Goal: Book appointment/travel/reservation

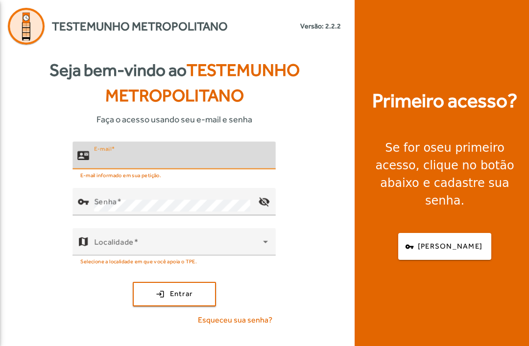
scroll to position [83, 0]
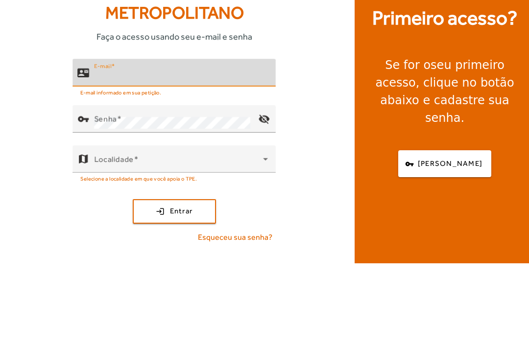
type input "**********"
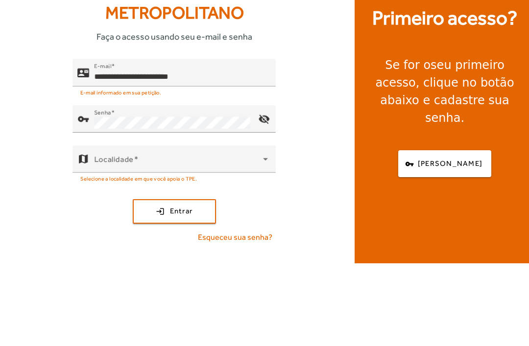
click at [174, 282] on button "login Entrar" at bounding box center [174, 294] width 83 height 25
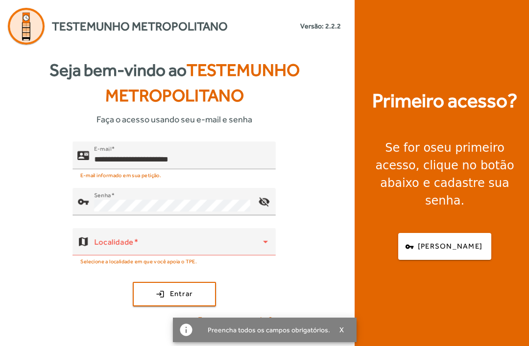
click at [230, 240] on span at bounding box center [178, 246] width 169 height 12
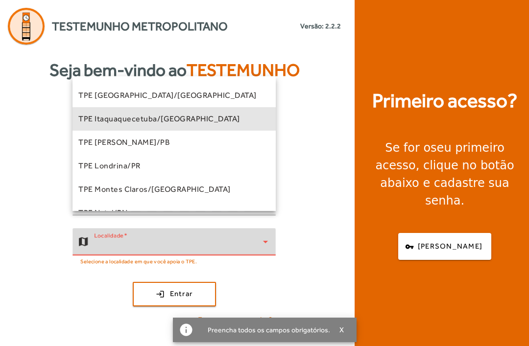
scroll to position [43, 0]
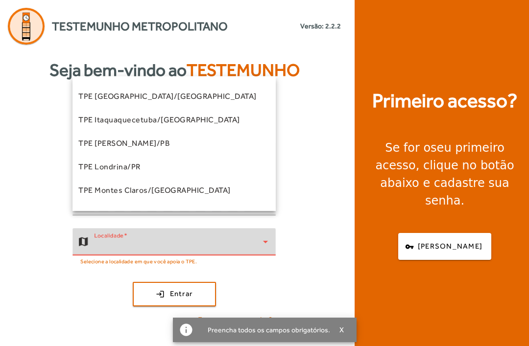
click at [193, 118] on mat-option "TPE Itaquaquecetuba/[GEOGRAPHIC_DATA]" at bounding box center [174, 120] width 203 height 24
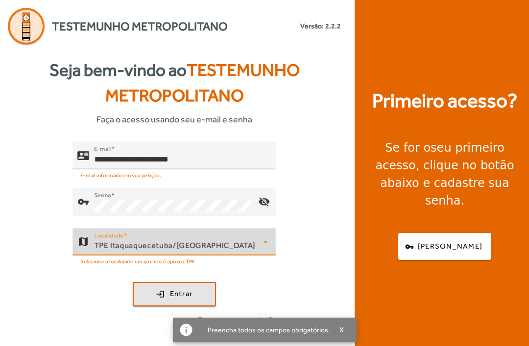
click at [191, 289] on span "Entrar" at bounding box center [181, 294] width 23 height 11
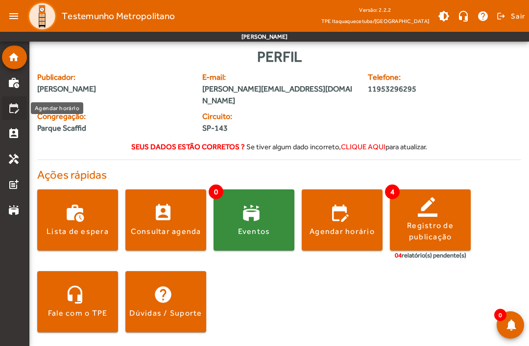
click at [15, 108] on mat-icon "edit_calendar" at bounding box center [14, 108] width 12 height 12
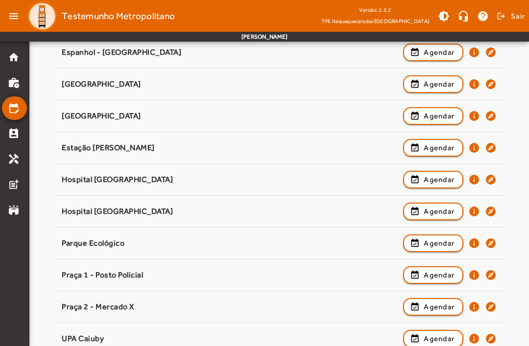
scroll to position [199, 0]
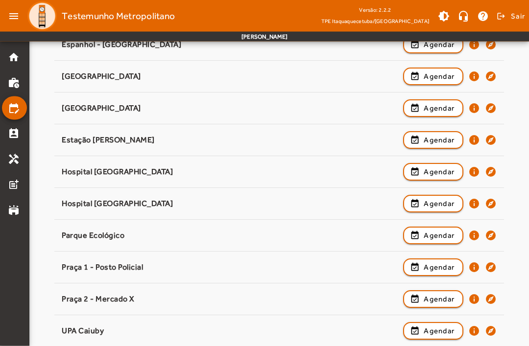
click at [431, 331] on span "Agendar" at bounding box center [439, 332] width 31 height 12
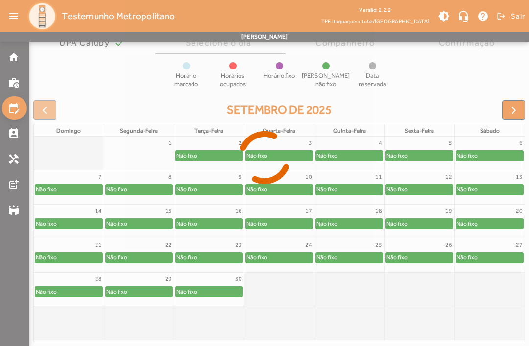
scroll to position [54, 0]
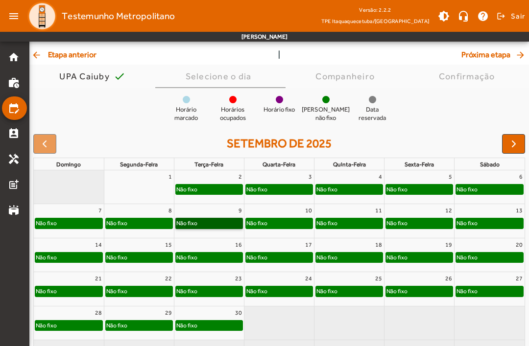
click at [220, 219] on link "Não fixo" at bounding box center [209, 223] width 68 height 11
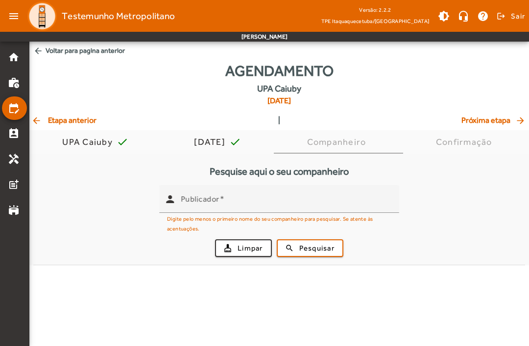
scroll to position [0, 0]
click at [287, 201] on input "Publicador" at bounding box center [286, 203] width 211 height 12
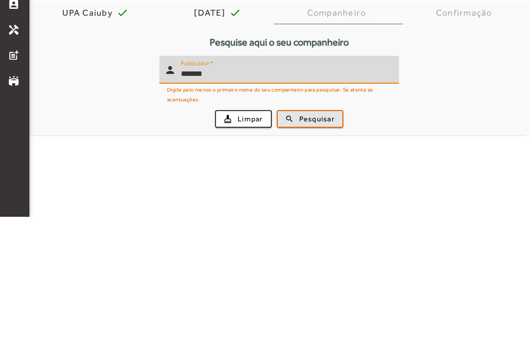
type input "*******"
click at [322, 243] on span "Pesquisar" at bounding box center [316, 248] width 35 height 11
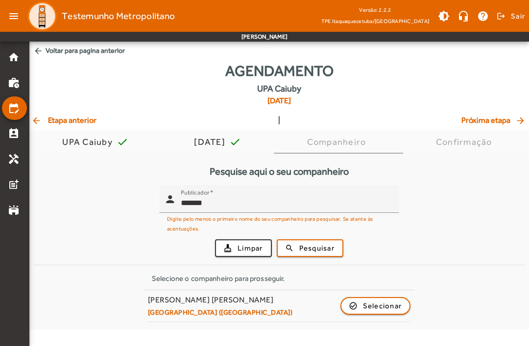
click at [372, 306] on span "Selecionar" at bounding box center [382, 306] width 39 height 12
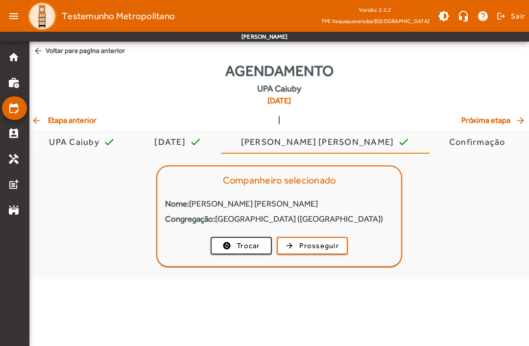
click at [319, 250] on span "Prosseguir" at bounding box center [319, 246] width 40 height 11
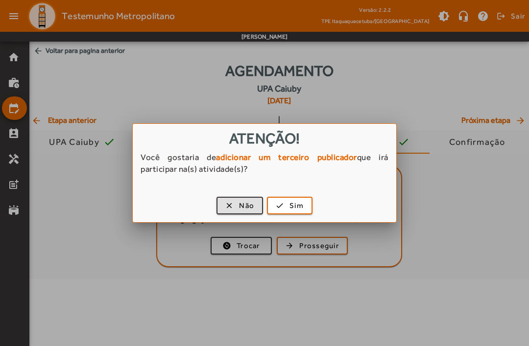
click at [298, 201] on span "Sim" at bounding box center [297, 205] width 14 height 11
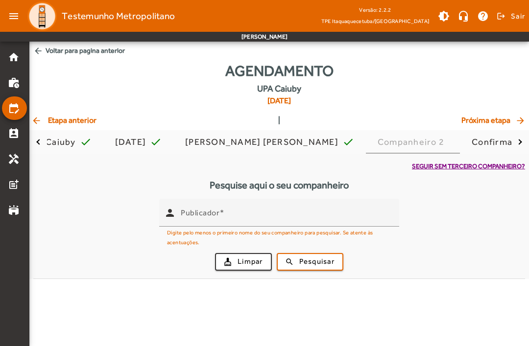
click at [298, 211] on input "Publicador" at bounding box center [286, 217] width 211 height 12
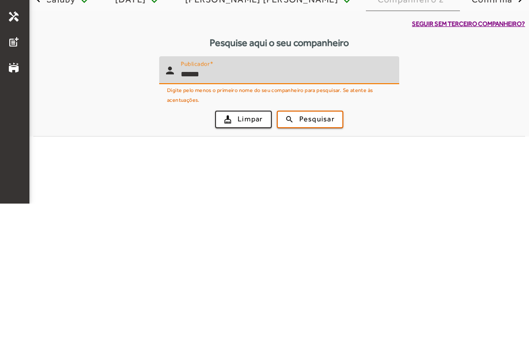
type input "******"
click at [312, 250] on span "submit" at bounding box center [310, 262] width 65 height 24
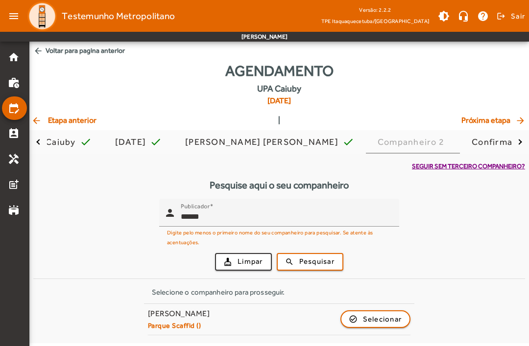
click at [376, 321] on span "Selecionar" at bounding box center [382, 320] width 39 height 12
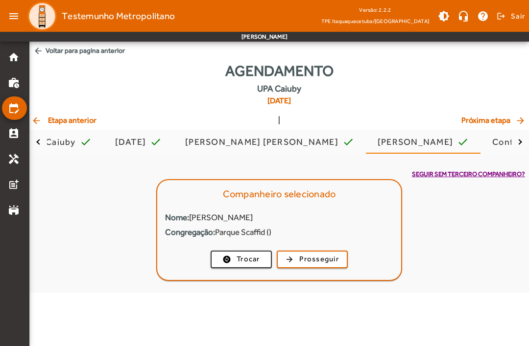
click at [325, 266] on span "button" at bounding box center [312, 260] width 69 height 24
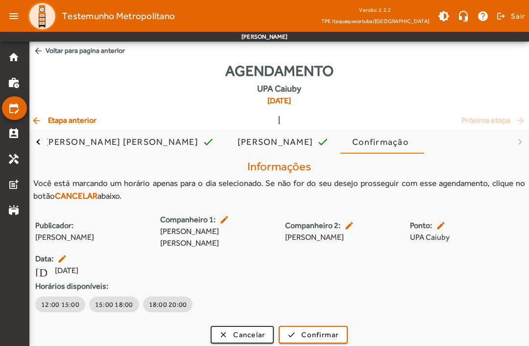
scroll to position [5, 0]
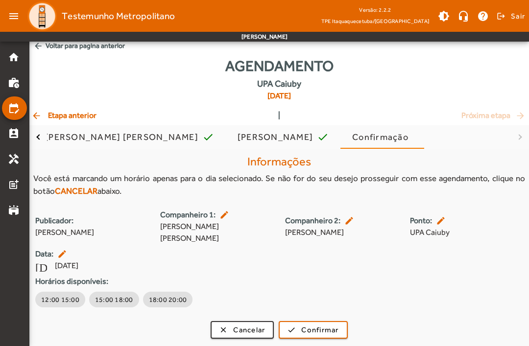
click at [166, 299] on span "18:00 20:00" at bounding box center [168, 300] width 38 height 10
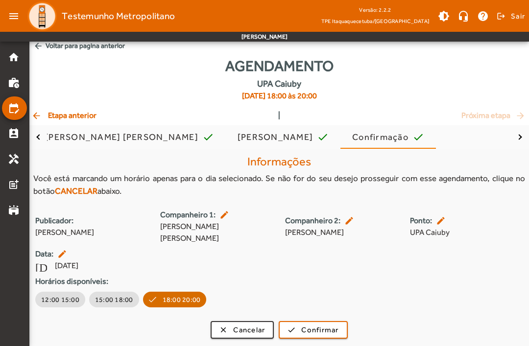
click at [320, 327] on span "Confirmar" at bounding box center [319, 330] width 37 height 11
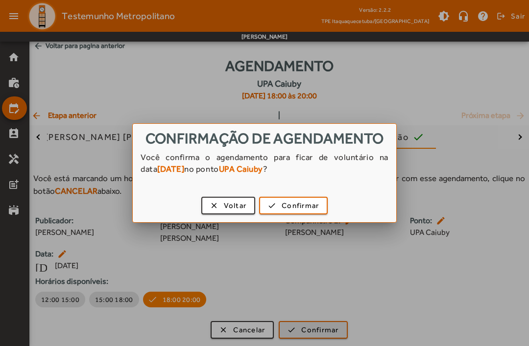
scroll to position [0, 0]
click at [302, 212] on span "Confirmar" at bounding box center [300, 205] width 37 height 11
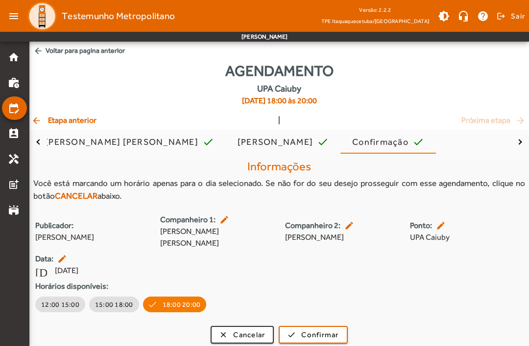
scroll to position [5, 0]
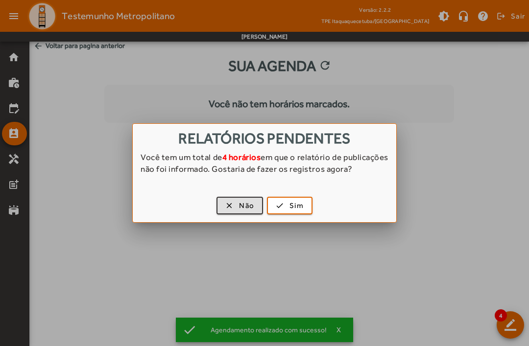
click at [298, 209] on span "Sim" at bounding box center [297, 205] width 14 height 11
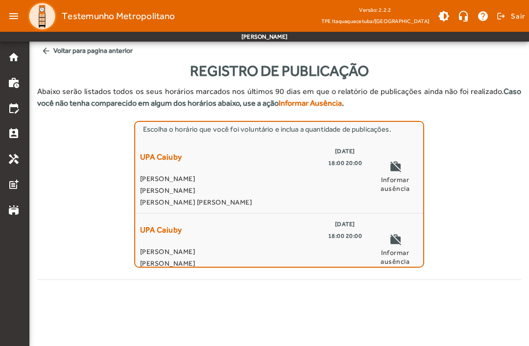
click at [324, 179] on span "[PERSON_NAME]" at bounding box center [251, 179] width 222 height 12
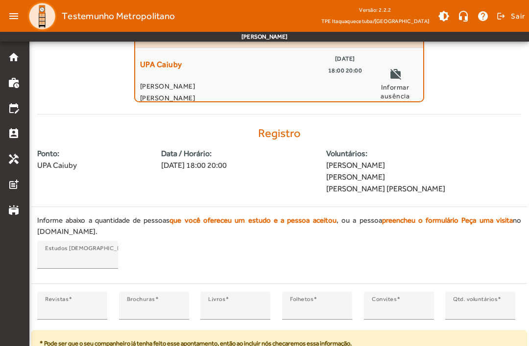
scroll to position [204, 0]
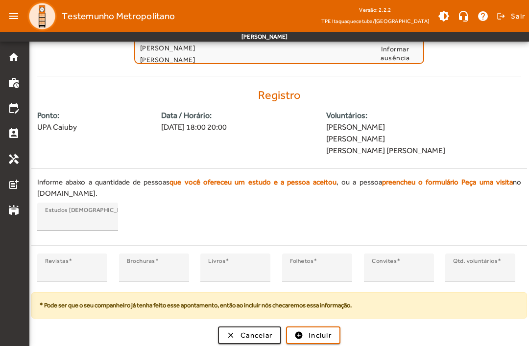
click at [321, 337] on span "Incluir" at bounding box center [320, 335] width 23 height 11
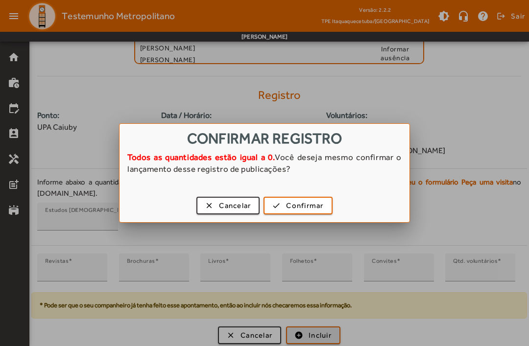
scroll to position [0, 0]
click at [319, 210] on span "Confirmar" at bounding box center [304, 205] width 37 height 11
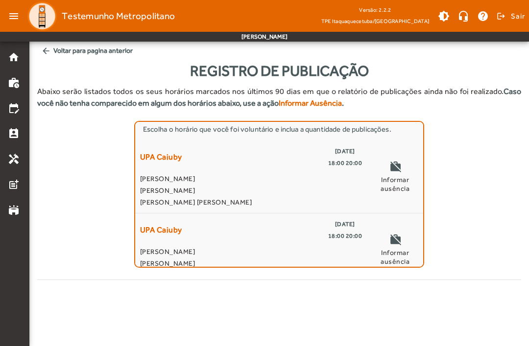
click at [319, 160] on div "UPA Caiuby [DATE] 18:00 20:00" at bounding box center [251, 158] width 222 height 24
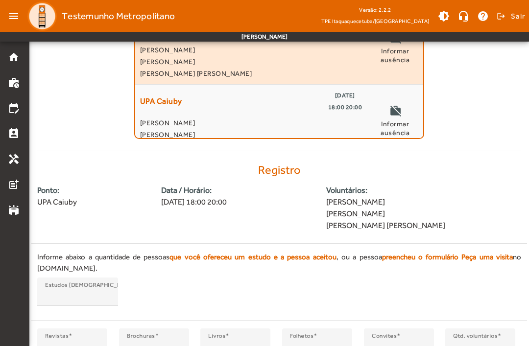
scroll to position [204, 0]
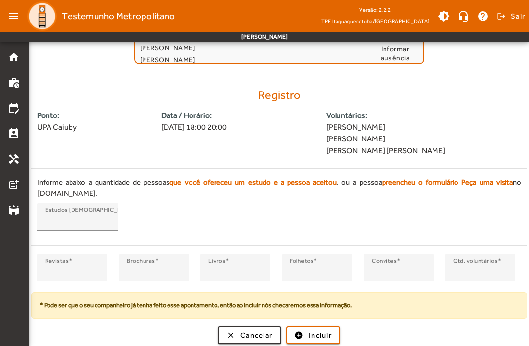
click at [86, 268] on input "*" at bounding box center [72, 272] width 54 height 12
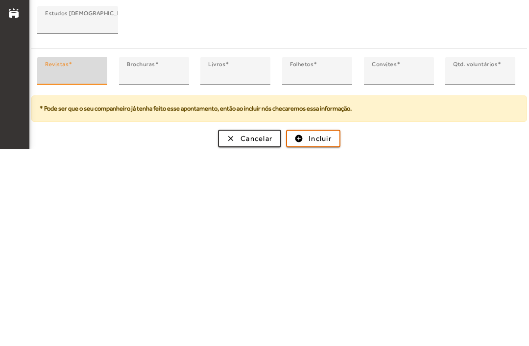
type input "*"
click at [326, 330] on span "Incluir" at bounding box center [320, 335] width 23 height 11
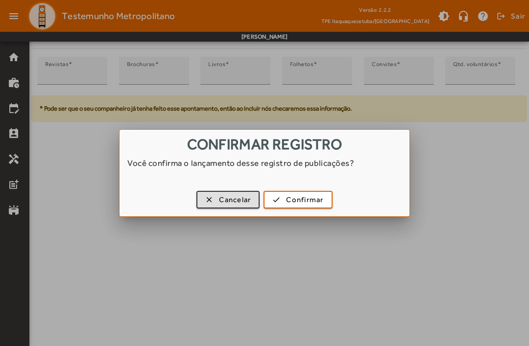
click at [306, 215] on div "clear Cancelar check Confirmar" at bounding box center [265, 202] width 290 height 30
click at [304, 205] on span "Confirmar" at bounding box center [304, 200] width 37 height 11
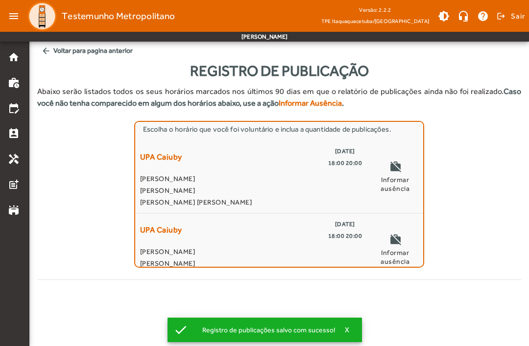
click at [275, 188] on span "[PERSON_NAME]" at bounding box center [251, 191] width 222 height 12
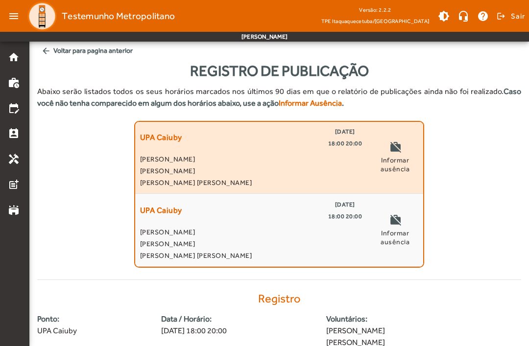
scroll to position [20, 0]
click at [426, 173] on div "Escolha o horário que você foi voluntário e inclua a quantidade de publicações.…" at bounding box center [279, 194] width 484 height 147
click at [317, 172] on span "[PERSON_NAME]" at bounding box center [251, 171] width 222 height 12
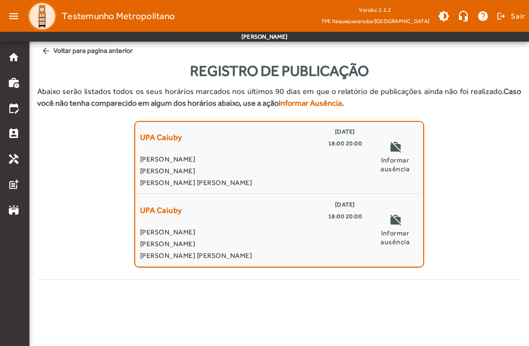
click at [325, 151] on div "UPA Caiuby [DATE] 18:00 20:00 [PERSON_NAME] [PERSON_NAME] [PERSON_NAME] [PERSON…" at bounding box center [251, 157] width 222 height 63
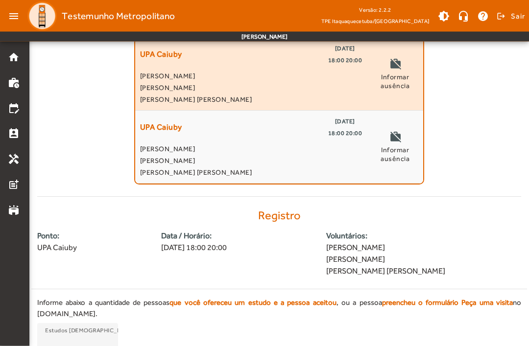
scroll to position [204, 0]
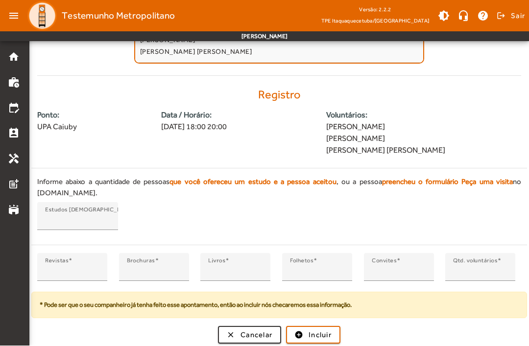
click at [324, 328] on span "submit" at bounding box center [313, 336] width 52 height 24
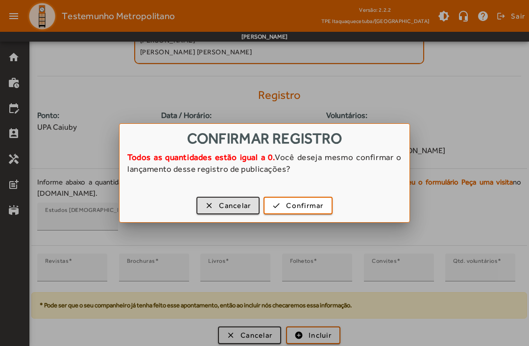
click at [318, 197] on button "check Confirmar" at bounding box center [298, 206] width 69 height 18
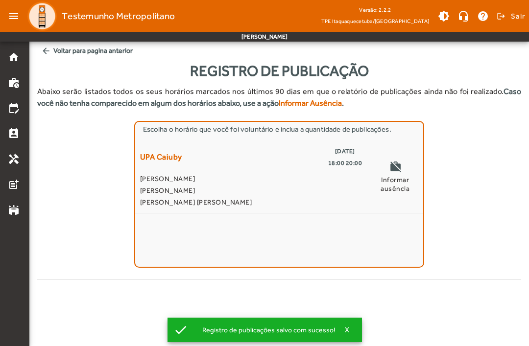
click at [391, 172] on mat-icon "work_off" at bounding box center [396, 168] width 12 height 15
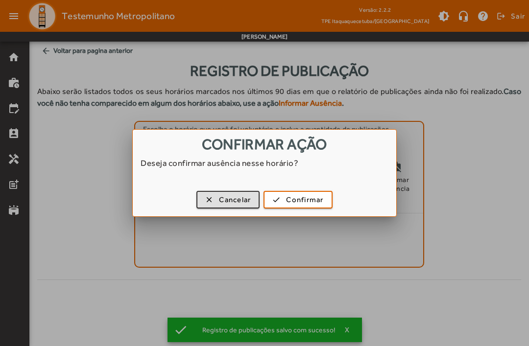
click at [312, 196] on span "Confirmar" at bounding box center [304, 200] width 37 height 11
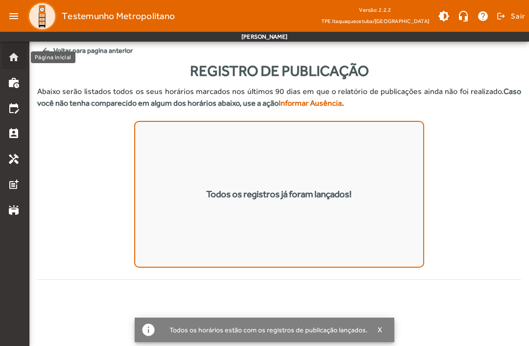
click at [6, 66] on mat-list-item "home" at bounding box center [14, 58] width 25 height 24
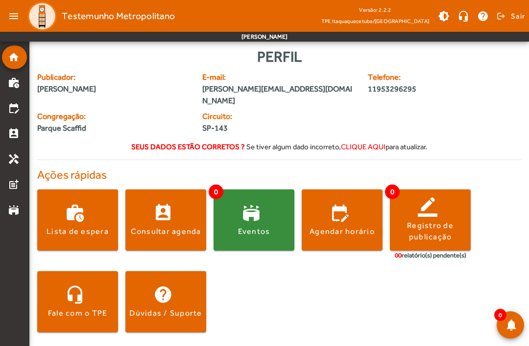
click at [172, 209] on span at bounding box center [165, 220] width 81 height 24
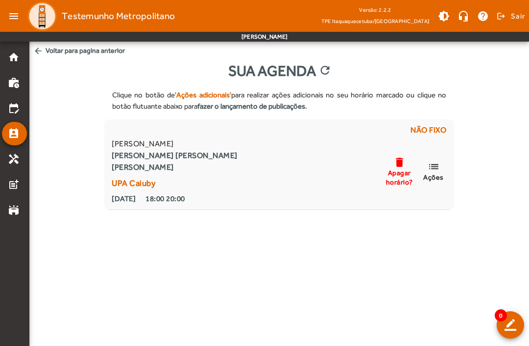
click at [50, 50] on span "arrow_back Voltar para pagina anterior" at bounding box center [279, 51] width 500 height 18
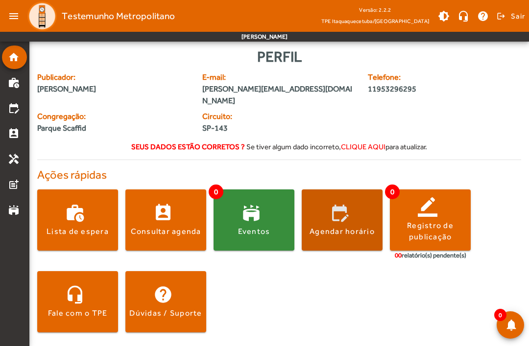
click at [348, 208] on span at bounding box center [342, 220] width 81 height 24
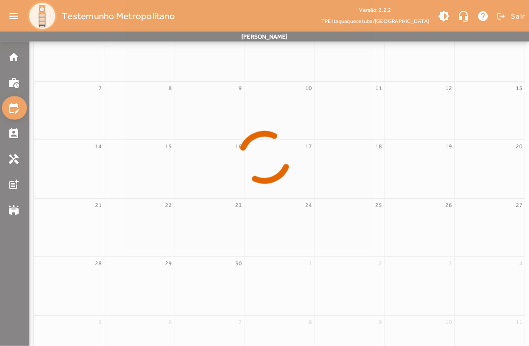
scroll to position [200, 0]
click at [324, 185] on icon at bounding box center [264, 158] width 529 height 74
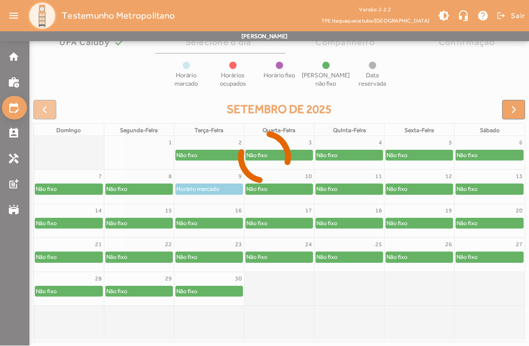
scroll to position [54, 0]
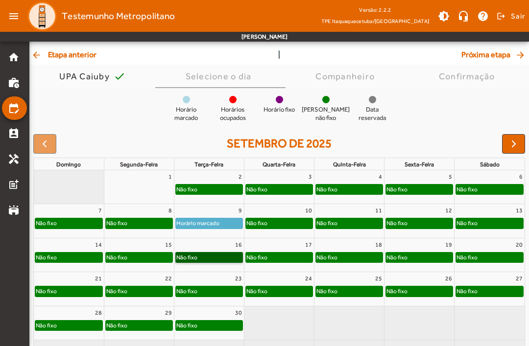
click at [221, 258] on link "Não fixo" at bounding box center [209, 257] width 68 height 11
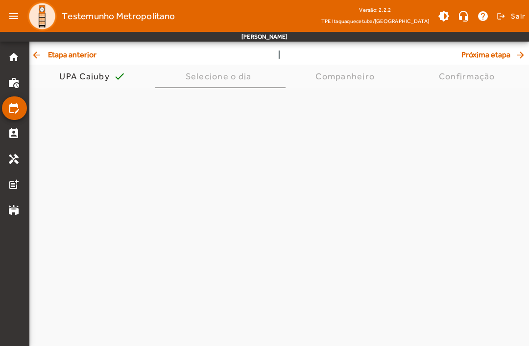
scroll to position [0, 0]
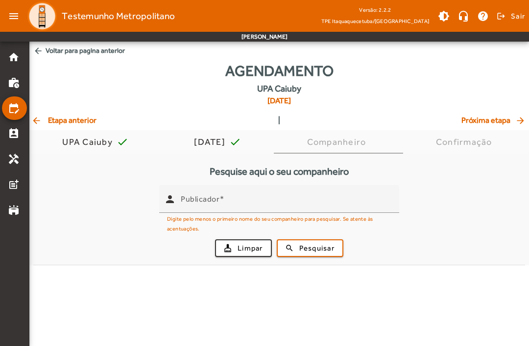
click at [254, 199] on input "Publicador" at bounding box center [286, 203] width 211 height 12
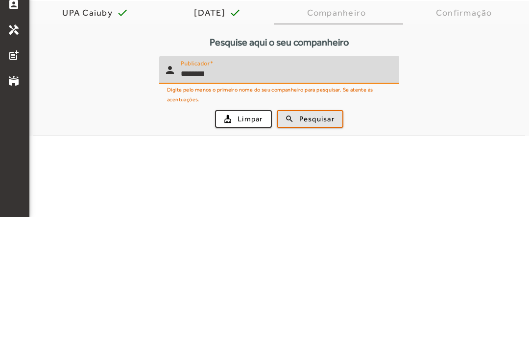
type input "*******"
click at [319, 243] on span "Pesquisar" at bounding box center [316, 248] width 35 height 11
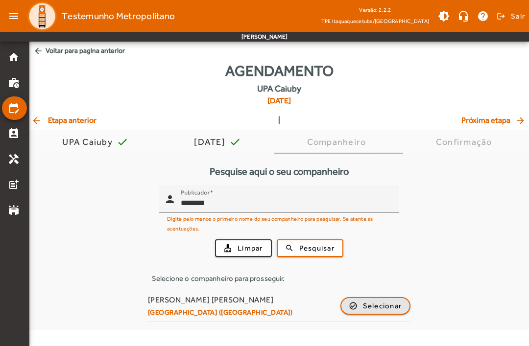
click at [379, 305] on span "Selecionar" at bounding box center [382, 306] width 39 height 12
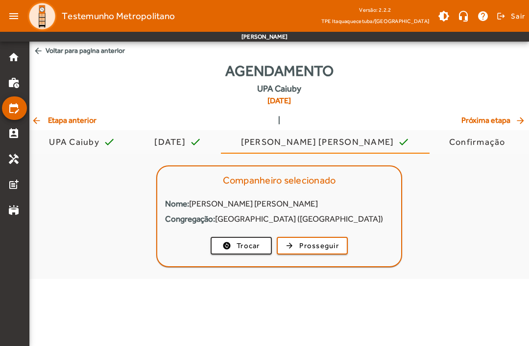
click at [332, 247] on span "Prosseguir" at bounding box center [319, 246] width 40 height 11
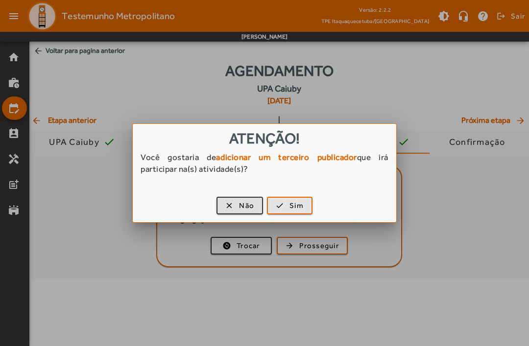
click at [306, 208] on span "button" at bounding box center [290, 206] width 44 height 24
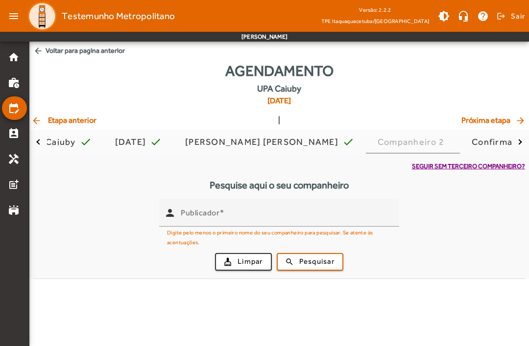
click at [270, 211] on input "Publicador" at bounding box center [286, 217] width 211 height 12
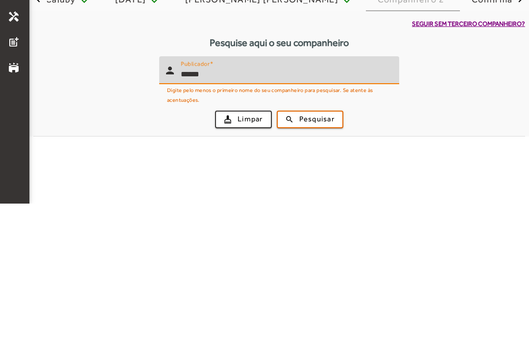
type input "******"
click at [325, 256] on span "Pesquisar" at bounding box center [316, 261] width 35 height 11
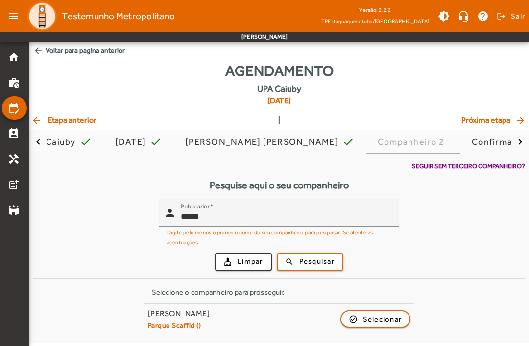
click at [374, 317] on span "Selecionar" at bounding box center [382, 320] width 39 height 12
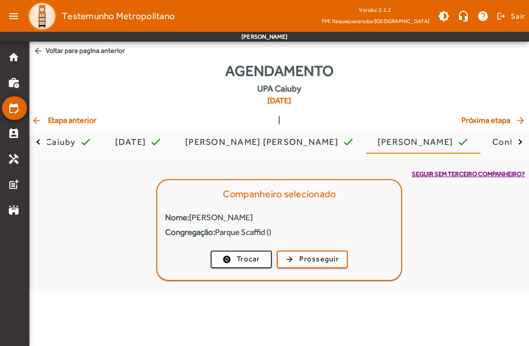
click at [328, 256] on span "Prosseguir" at bounding box center [319, 259] width 40 height 11
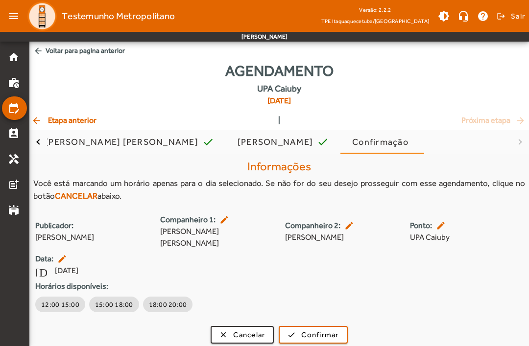
scroll to position [5, 0]
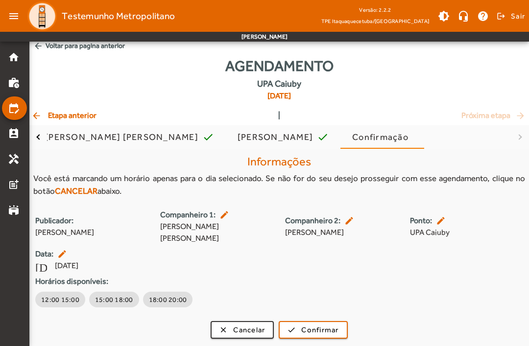
click at [163, 302] on span "18:00 20:00" at bounding box center [168, 300] width 38 height 10
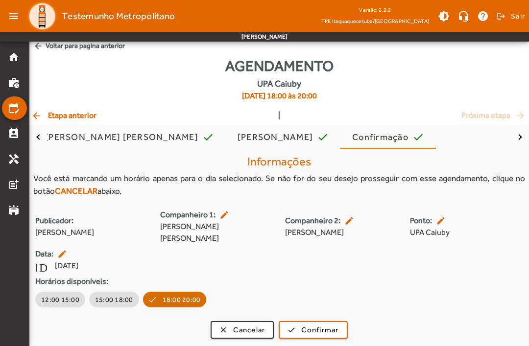
click at [322, 336] on span "submit" at bounding box center [313, 331] width 67 height 24
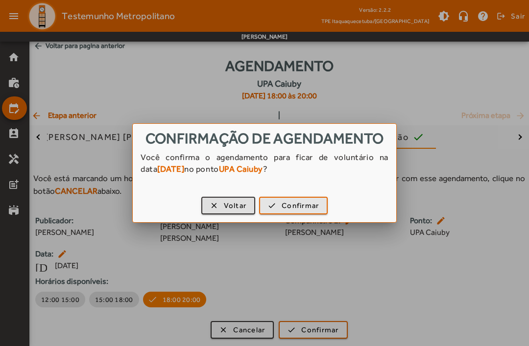
click at [313, 218] on span "button" at bounding box center [293, 206] width 67 height 24
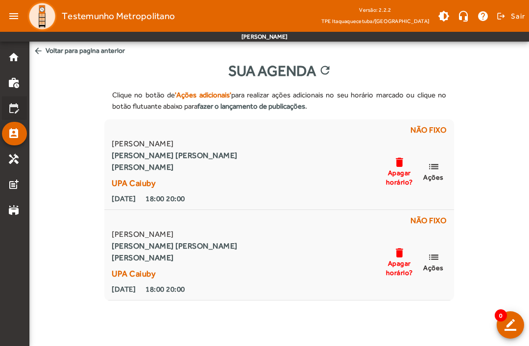
click at [14, 118] on mat-list-item "edit_calendar" at bounding box center [14, 109] width 25 height 24
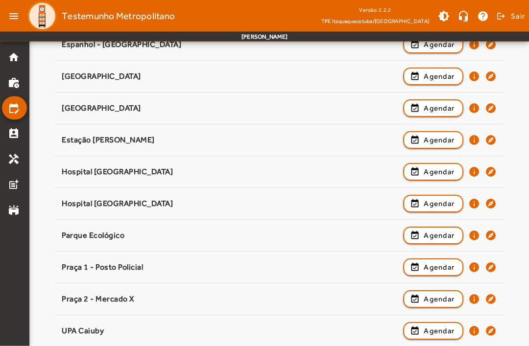
scroll to position [199, 0]
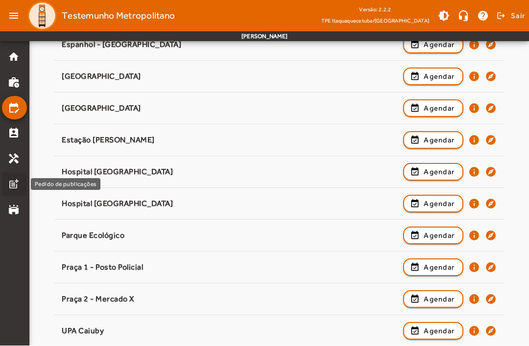
click at [18, 185] on mat-icon "post_add" at bounding box center [14, 185] width 12 height 12
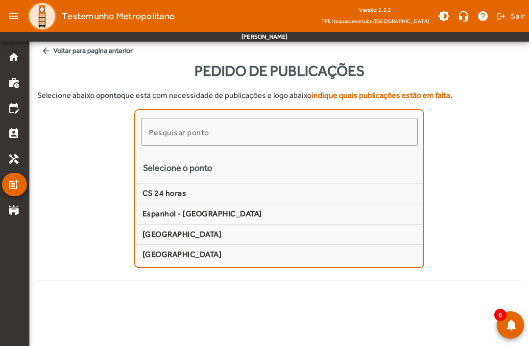
click at [11, 199] on mat-list-item "stadium" at bounding box center [14, 210] width 25 height 24
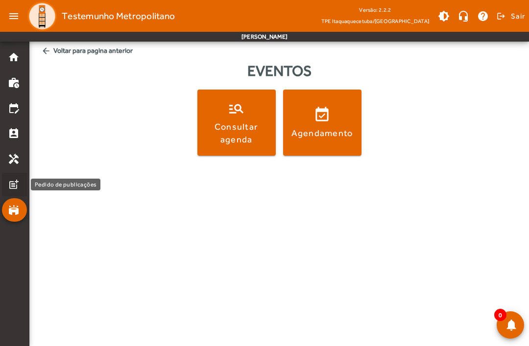
click at [14, 184] on mat-icon "post_add" at bounding box center [14, 185] width 12 height 12
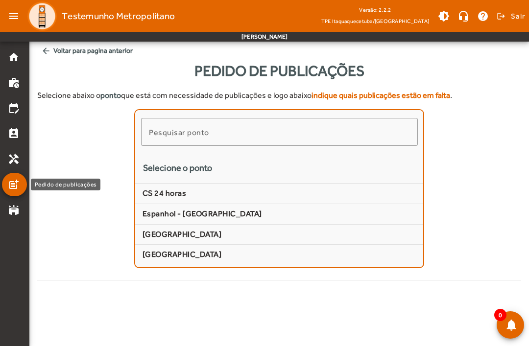
click at [6, 169] on mat-accordion "home work_history edit_calendar perm_contact_calendar handyman post_add stadium" at bounding box center [14, 134] width 25 height 176
click at [14, 165] on mat-icon "handyman" at bounding box center [14, 159] width 12 height 12
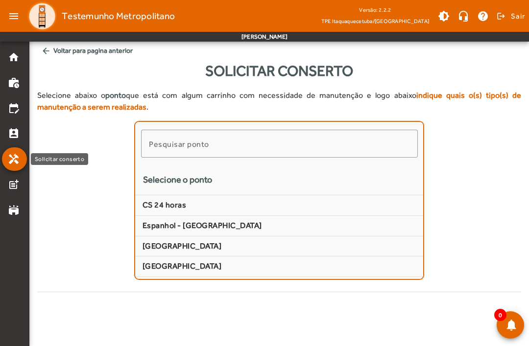
click at [13, 128] on mat-icon "perm_contact_calendar" at bounding box center [14, 134] width 12 height 12
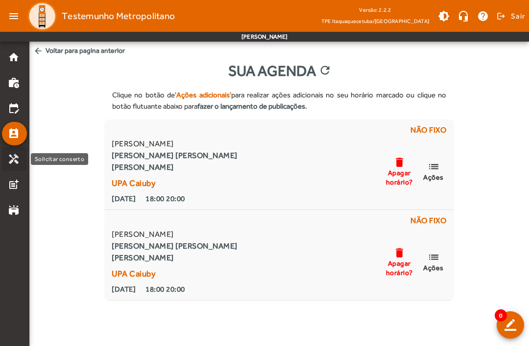
click at [15, 156] on mat-icon "handyman" at bounding box center [14, 159] width 12 height 12
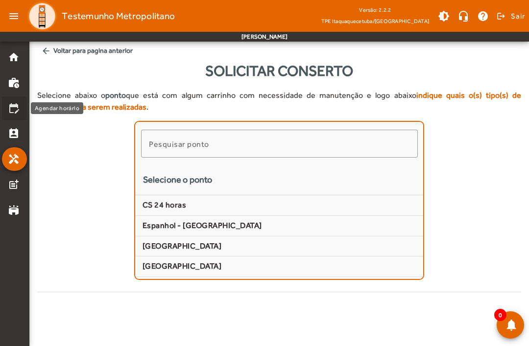
click at [15, 114] on mat-list-item "edit_calendar" at bounding box center [14, 109] width 25 height 24
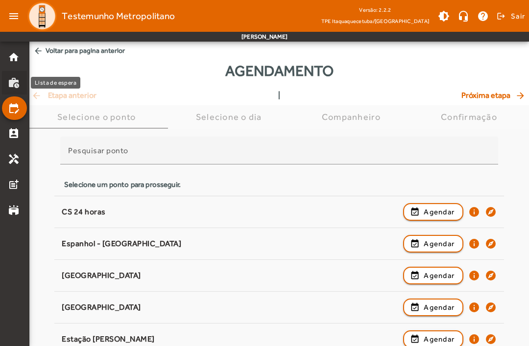
click at [18, 87] on mat-icon "work_history" at bounding box center [14, 83] width 12 height 12
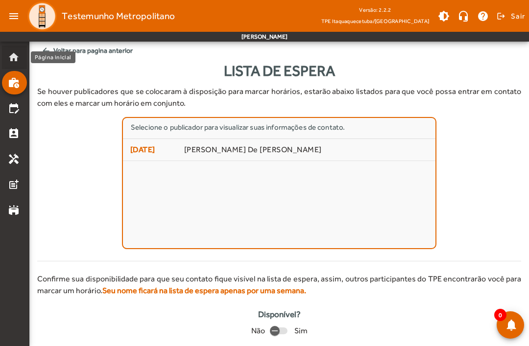
click at [13, 68] on mat-list-item "home" at bounding box center [14, 58] width 25 height 24
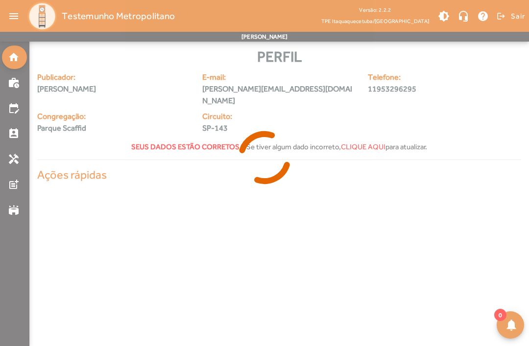
click at [16, 133] on icon at bounding box center [264, 158] width 529 height 74
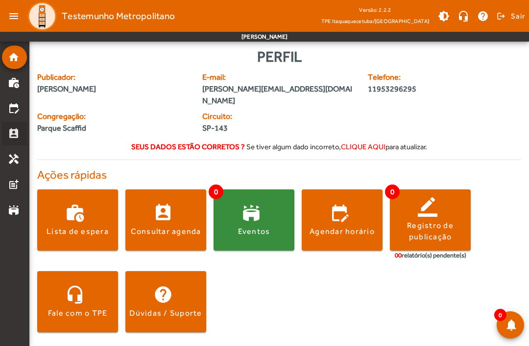
click at [15, 137] on mat-icon "perm_contact_calendar" at bounding box center [14, 134] width 12 height 12
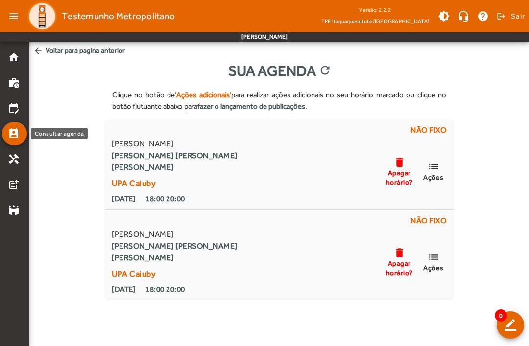
click at [14, 110] on mat-icon "edit_calendar" at bounding box center [14, 108] width 12 height 12
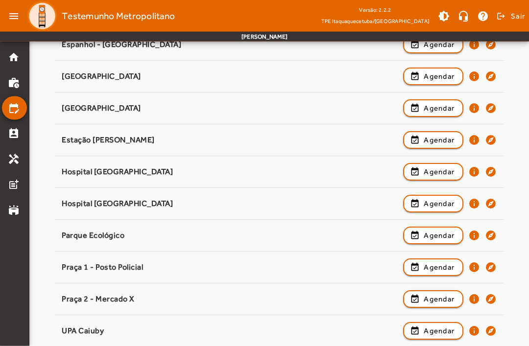
scroll to position [199, 0]
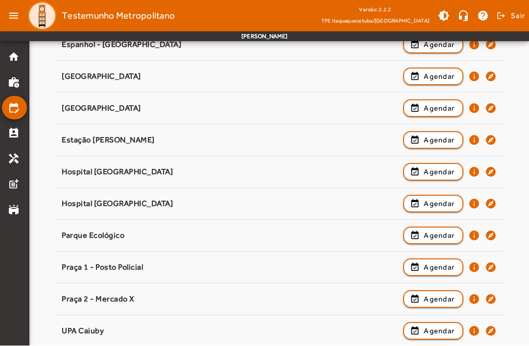
click at [443, 329] on span "Agendar" at bounding box center [439, 332] width 31 height 12
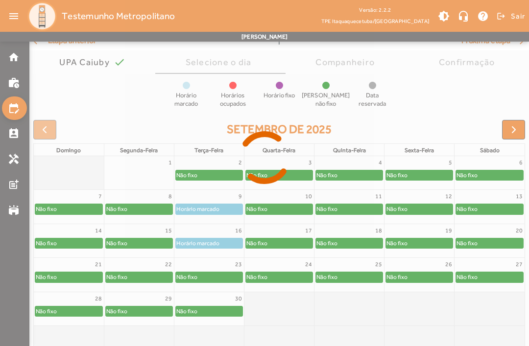
scroll to position [54, 0]
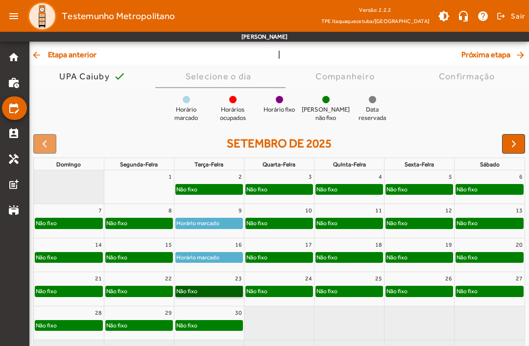
click at [223, 287] on link "Não fixo" at bounding box center [209, 291] width 68 height 11
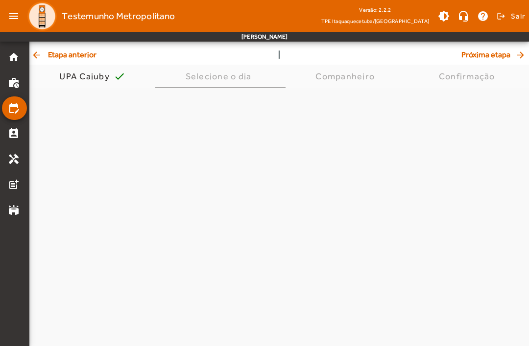
scroll to position [0, 0]
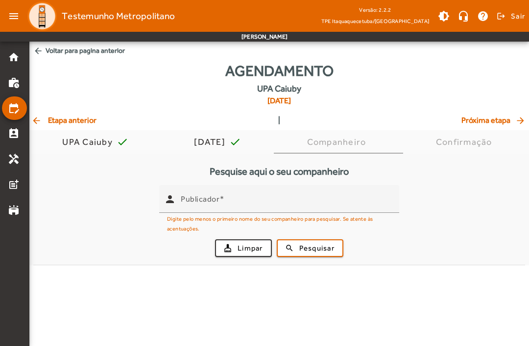
click at [300, 206] on input "Publicador" at bounding box center [286, 203] width 211 height 12
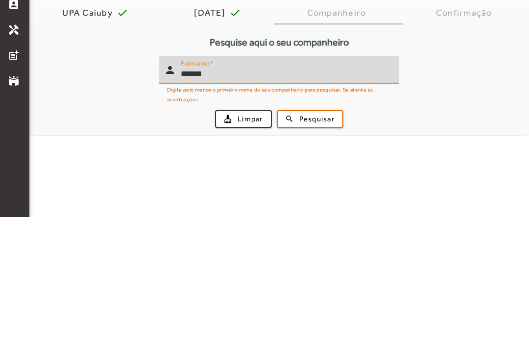
type input "*******"
click at [329, 237] on span "submit" at bounding box center [310, 249] width 65 height 24
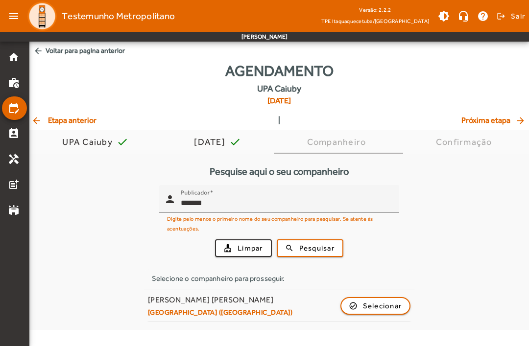
click at [368, 310] on span "Selecionar" at bounding box center [382, 306] width 39 height 12
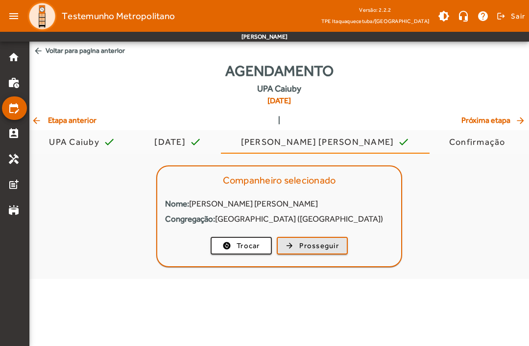
click at [319, 242] on span "Prosseguir" at bounding box center [319, 246] width 40 height 11
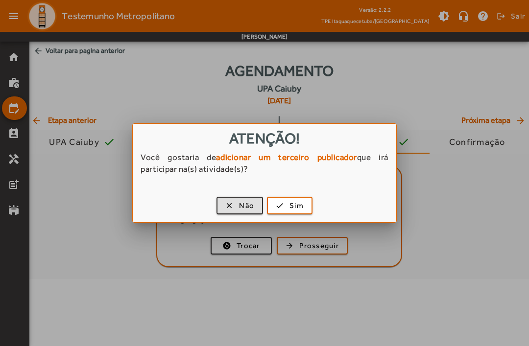
click at [298, 199] on span "button" at bounding box center [290, 206] width 44 height 24
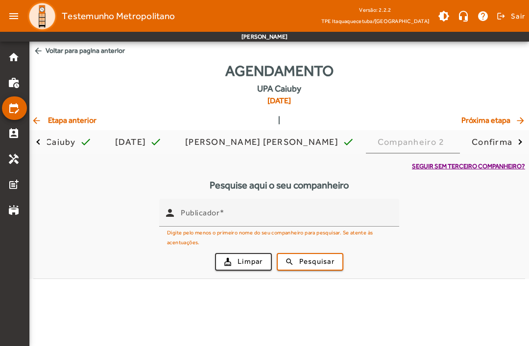
click at [281, 217] on input "Publicador" at bounding box center [286, 217] width 211 height 12
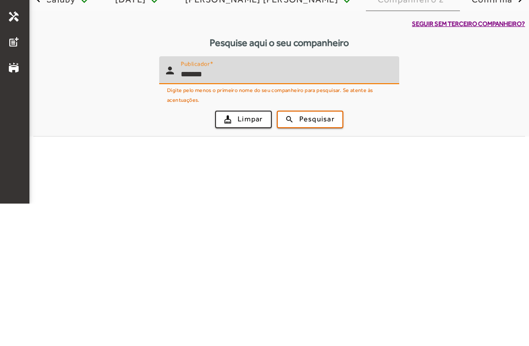
type input "******"
click at [327, 256] on span "Pesquisar" at bounding box center [316, 261] width 35 height 11
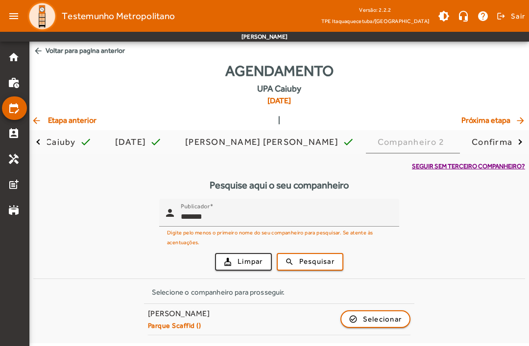
click at [374, 318] on span "Selecionar" at bounding box center [382, 320] width 39 height 12
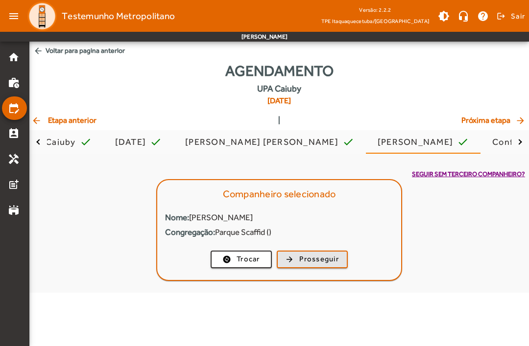
click at [328, 258] on span "Prosseguir" at bounding box center [319, 259] width 40 height 11
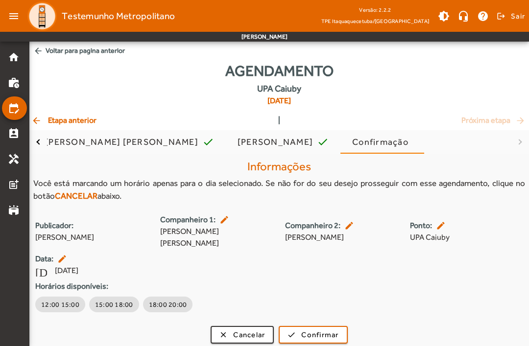
click at [166, 297] on button "18:00 20:00" at bounding box center [168, 305] width 50 height 16
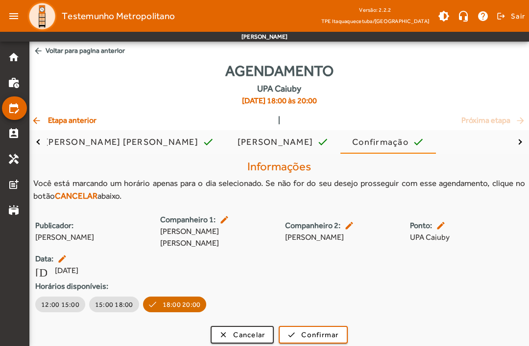
click at [314, 337] on span "Confirmar" at bounding box center [319, 335] width 37 height 11
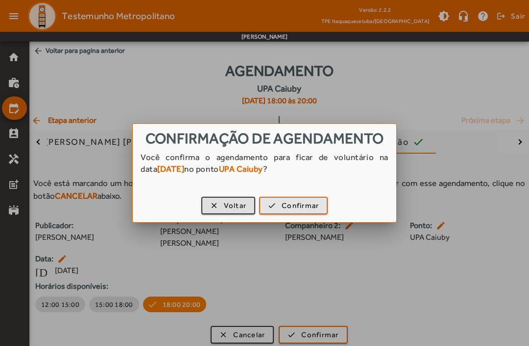
click at [298, 208] on span "Confirmar" at bounding box center [300, 205] width 37 height 11
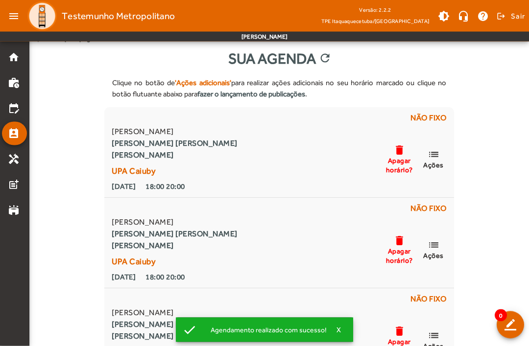
scroll to position [12, 0]
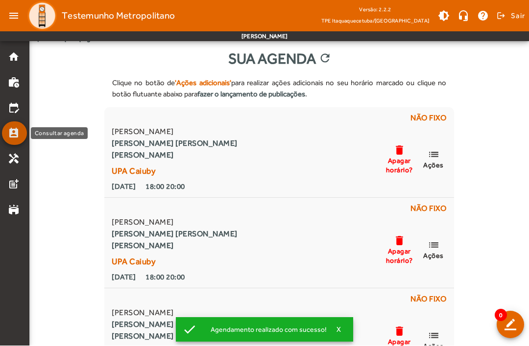
click at [22, 131] on link "perm_contact_calendar" at bounding box center [17, 134] width 19 height 12
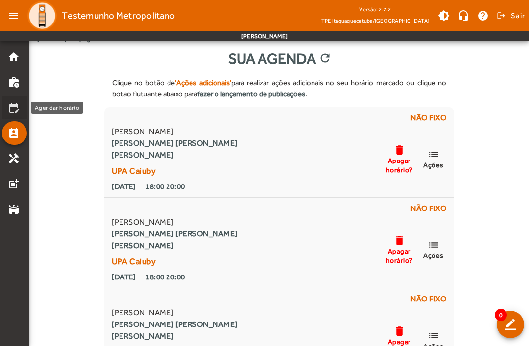
click at [15, 104] on mat-icon "edit_calendar" at bounding box center [14, 108] width 12 height 12
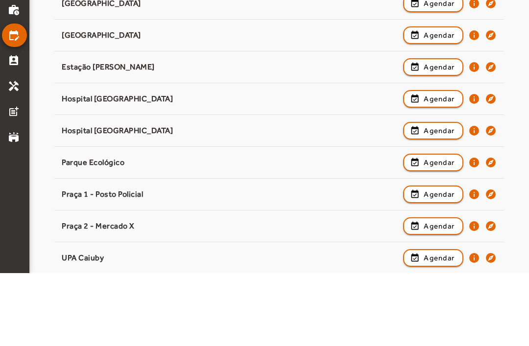
scroll to position [199, 0]
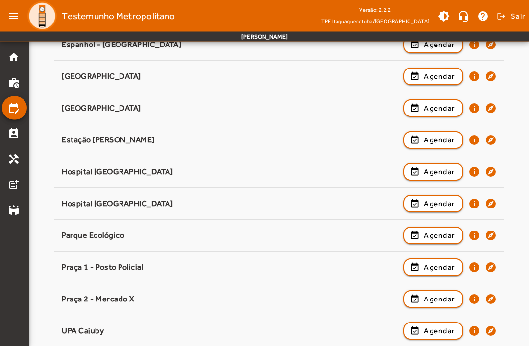
click at [436, 332] on span "Agendar" at bounding box center [439, 332] width 31 height 12
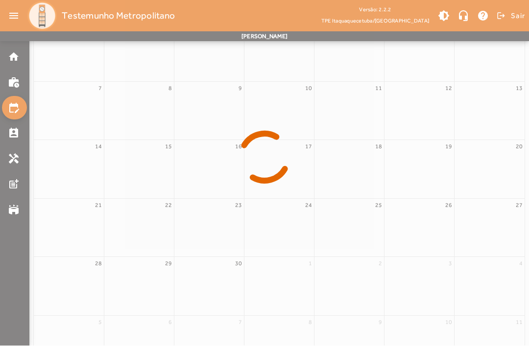
scroll to position [54, 0]
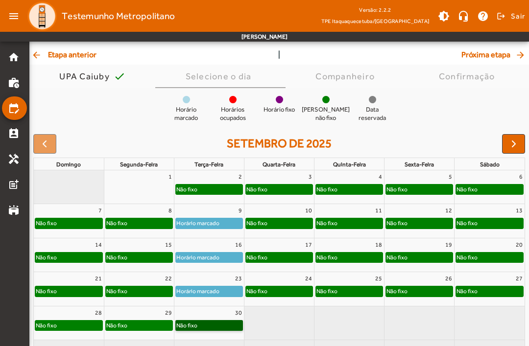
click at [211, 324] on link "Não fixo" at bounding box center [209, 325] width 68 height 11
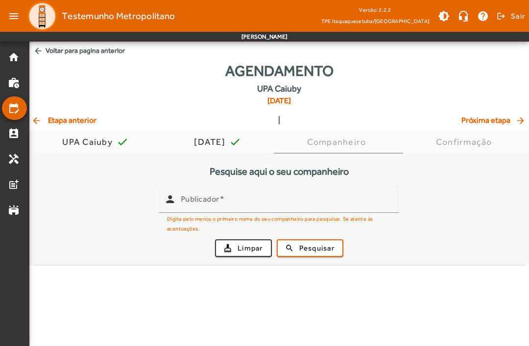
scroll to position [0, 0]
click at [245, 201] on input "Publicador" at bounding box center [286, 203] width 211 height 12
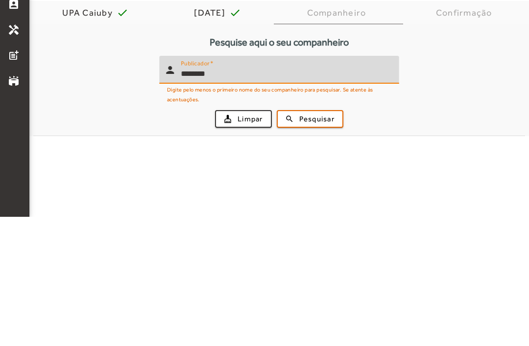
type input "*******"
click at [308, 243] on span "Pesquisar" at bounding box center [316, 248] width 35 height 11
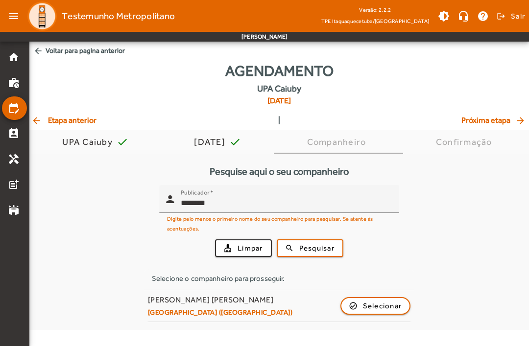
click at [367, 312] on span "button" at bounding box center [376, 306] width 69 height 24
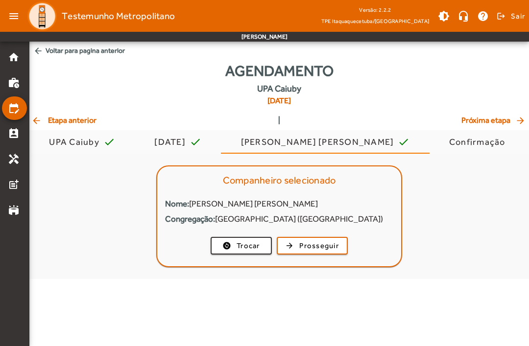
click at [305, 253] on span "button" at bounding box center [312, 246] width 69 height 24
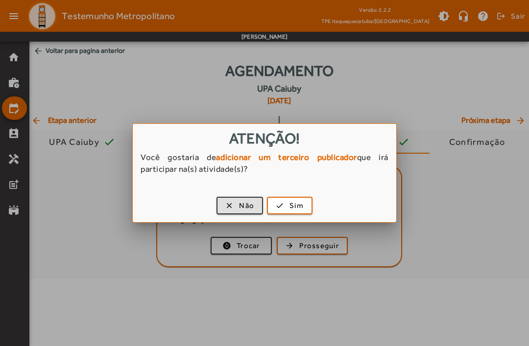
click at [292, 206] on span "Sim" at bounding box center [297, 205] width 14 height 11
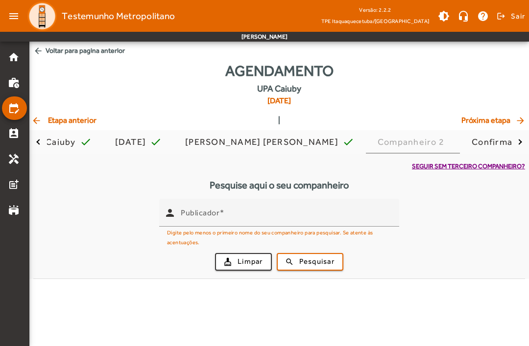
click at [259, 204] on div "Publicador" at bounding box center [286, 213] width 211 height 28
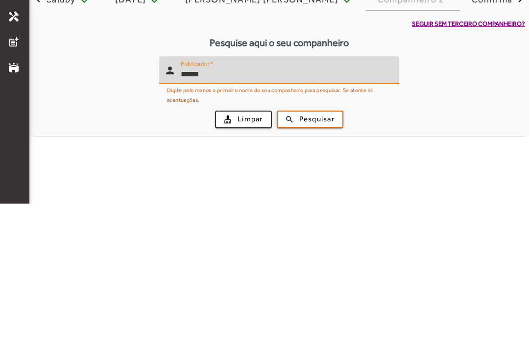
type input "******"
click at [326, 256] on span "Pesquisar" at bounding box center [316, 261] width 35 height 11
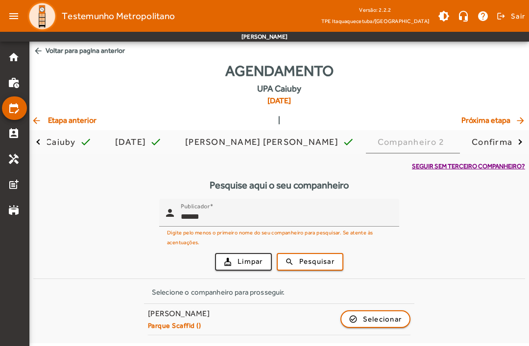
click at [367, 316] on span "Selecionar" at bounding box center [382, 320] width 39 height 12
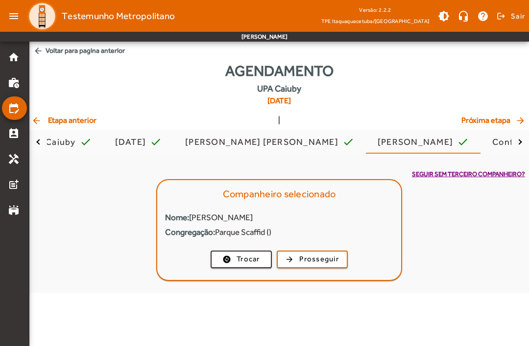
click at [295, 266] on span "button" at bounding box center [312, 260] width 69 height 24
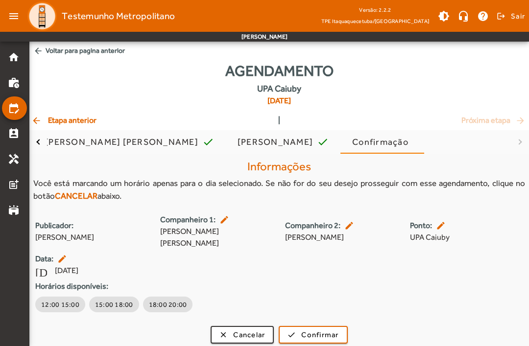
click at [167, 303] on span "18:00 20:00" at bounding box center [168, 305] width 38 height 10
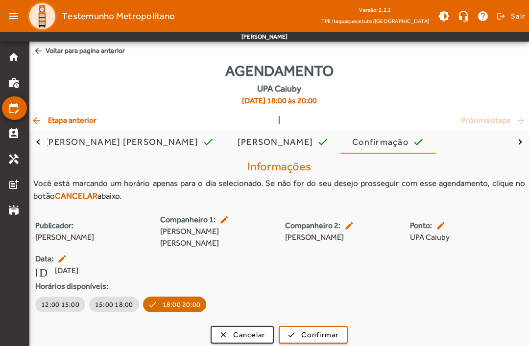
click at [307, 340] on span "submit" at bounding box center [313, 335] width 67 height 24
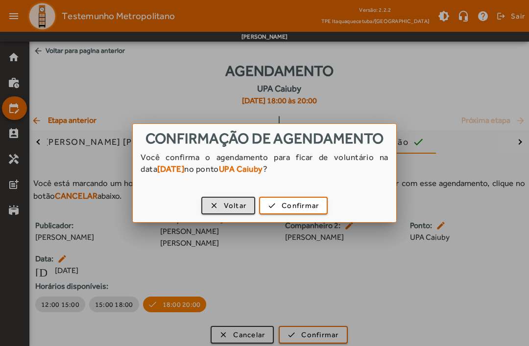
click at [302, 212] on span "Confirmar" at bounding box center [300, 205] width 37 height 11
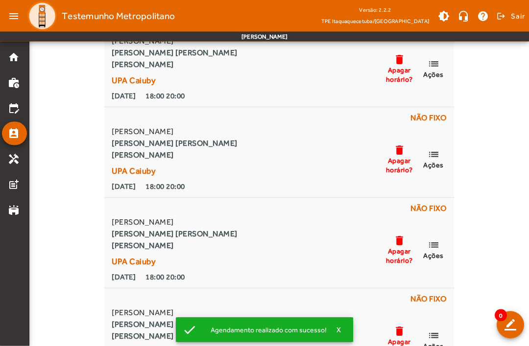
scroll to position [102, 0]
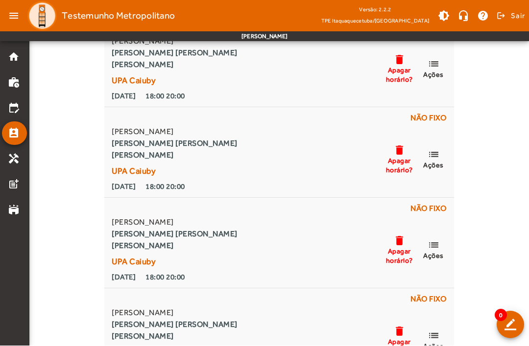
click at [238, 156] on strong "[PERSON_NAME]" at bounding box center [175, 156] width 126 height 12
click at [238, 236] on strong "[PERSON_NAME] [PERSON_NAME]" at bounding box center [175, 235] width 126 height 12
click at [233, 320] on strong "[PERSON_NAME] [PERSON_NAME]" at bounding box center [175, 325] width 126 height 12
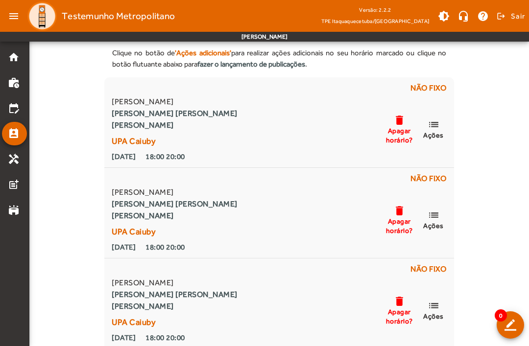
scroll to position [0, 0]
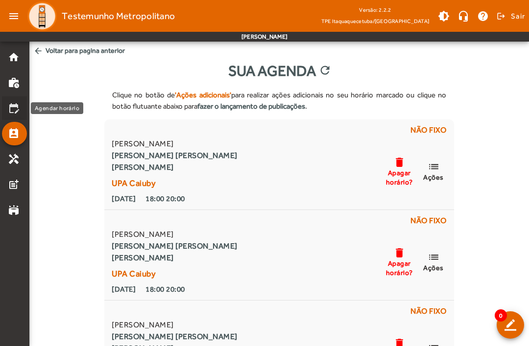
click at [17, 110] on mat-icon "edit_calendar" at bounding box center [14, 108] width 12 height 12
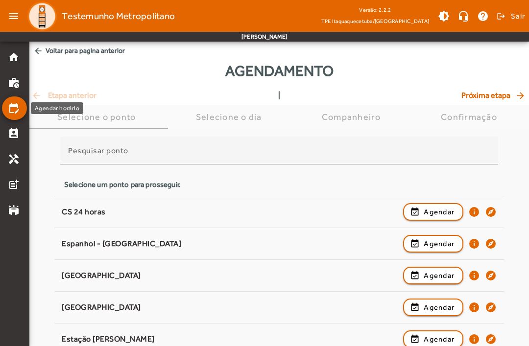
click at [14, 132] on mat-icon "perm_contact_calendar" at bounding box center [14, 134] width 12 height 12
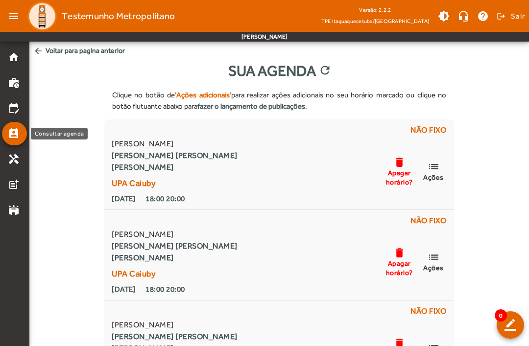
click at [15, 65] on mat-list-item "home" at bounding box center [14, 58] width 25 height 24
